Goal: Transaction & Acquisition: Purchase product/service

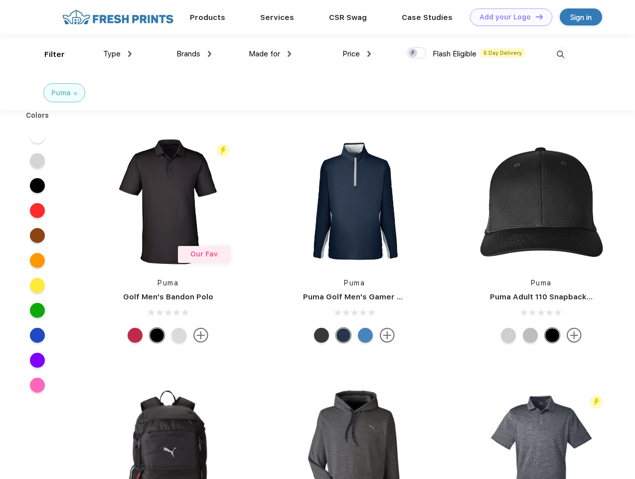
click at [508, 17] on link "Add your Logo Design Tool" at bounding box center [511, 16] width 82 height 17
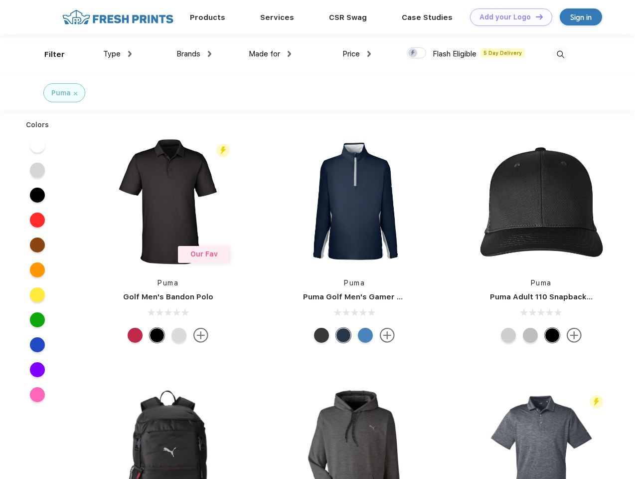
click at [0, 0] on div "Design Tool" at bounding box center [0, 0] width 0 height 0
click at [535, 16] on link "Add your Logo Design Tool" at bounding box center [511, 16] width 82 height 17
click at [48, 54] on div "Filter" at bounding box center [54, 54] width 20 height 11
click at [118, 54] on span "Type" at bounding box center [111, 53] width 17 height 9
click at [194, 54] on span "Brands" at bounding box center [189, 53] width 24 height 9
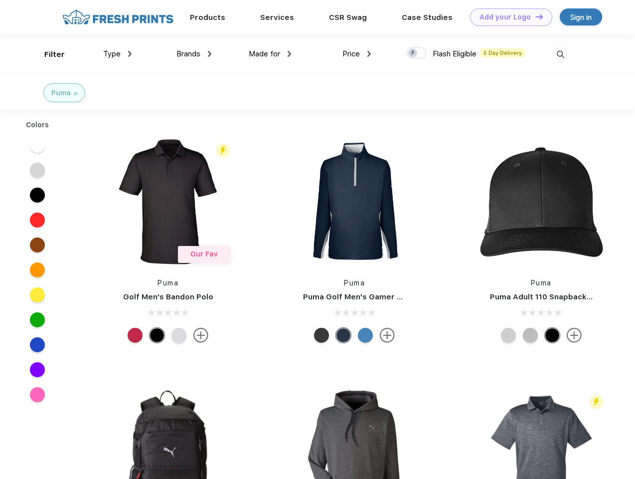
click at [270, 54] on span "Made for" at bounding box center [264, 53] width 31 height 9
click at [357, 54] on span "Price" at bounding box center [351, 53] width 17 height 9
click at [417, 53] on div at bounding box center [416, 52] width 19 height 11
click at [413, 53] on input "checkbox" at bounding box center [410, 50] width 6 height 6
click at [561, 54] on img at bounding box center [561, 54] width 16 height 16
